Goal: Information Seeking & Learning: Learn about a topic

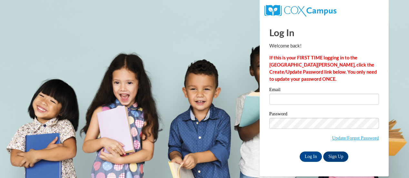
type input "melissa.panyk@rusd.org"
click at [316, 156] on input "Log In" at bounding box center [311, 156] width 23 height 10
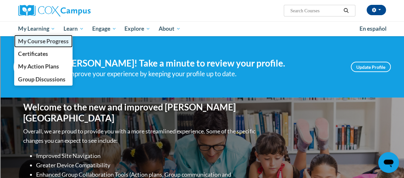
click at [39, 43] on span "My Course Progress" at bounding box center [43, 41] width 50 height 7
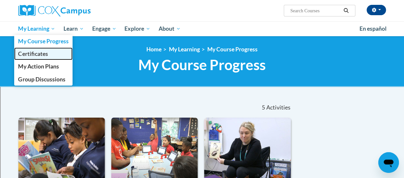
click at [36, 52] on span "Certificates" at bounding box center [33, 53] width 30 height 7
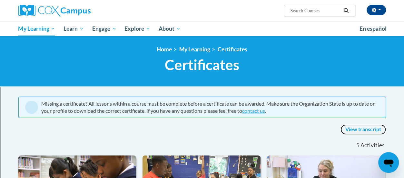
click at [369, 132] on link "View transcript" at bounding box center [364, 129] width 46 height 10
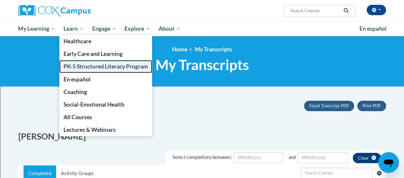
click at [84, 66] on span "PK-5 Structured Literacy Program" at bounding box center [106, 66] width 85 height 7
